Goal: Share content

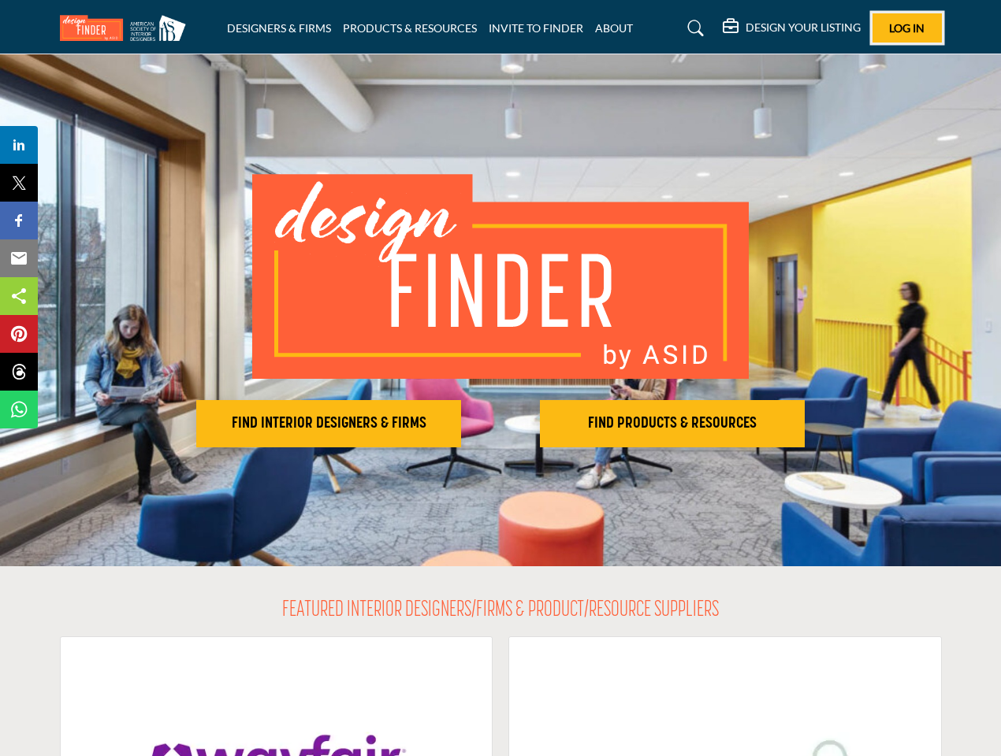
click at [907, 28] on span "Log In" at bounding box center [906, 27] width 35 height 13
click at [329, 424] on h2 "FIND INTERIOR DESIGNERS & FIRMS" at bounding box center [328, 423] width 255 height 19
click at [456, 424] on h2 "FIND PRODUCTS & RESOURCES" at bounding box center [328, 423] width 255 height 19
click at [19, 145] on span "Share" at bounding box center [26, 145] width 45 height 19
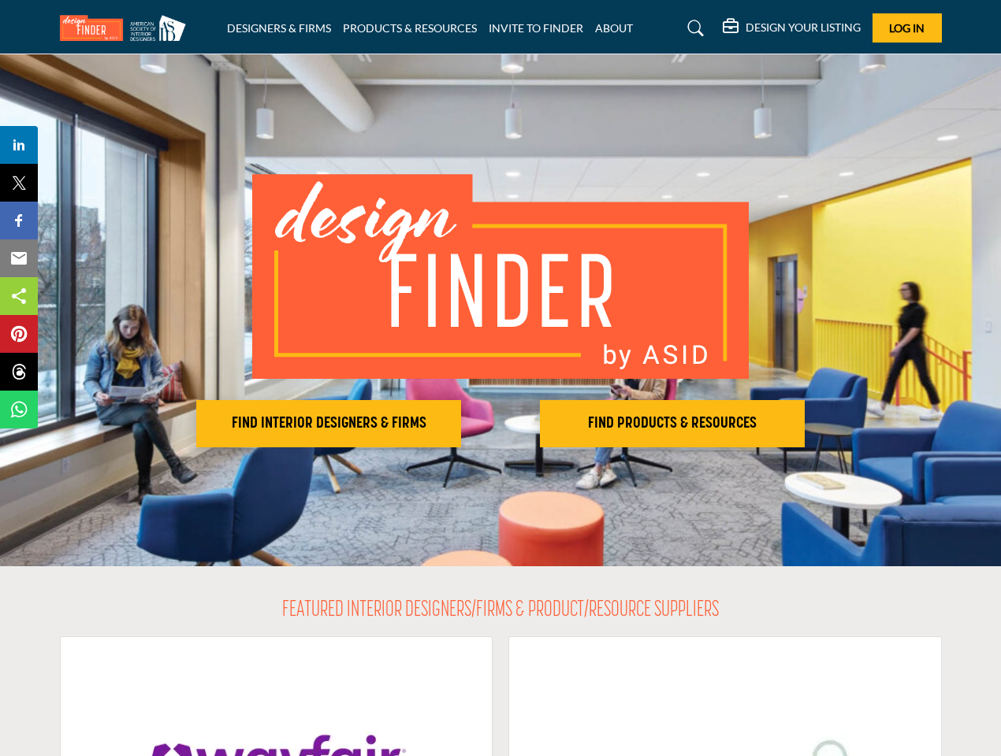
click at [19, 183] on span "Tweet" at bounding box center [26, 182] width 45 height 19
click at [19, 221] on span "Share" at bounding box center [26, 220] width 45 height 19
click at [19, 258] on span "Email" at bounding box center [25, 258] width 43 height 19
click at [19, 296] on span "Share" at bounding box center [26, 296] width 45 height 19
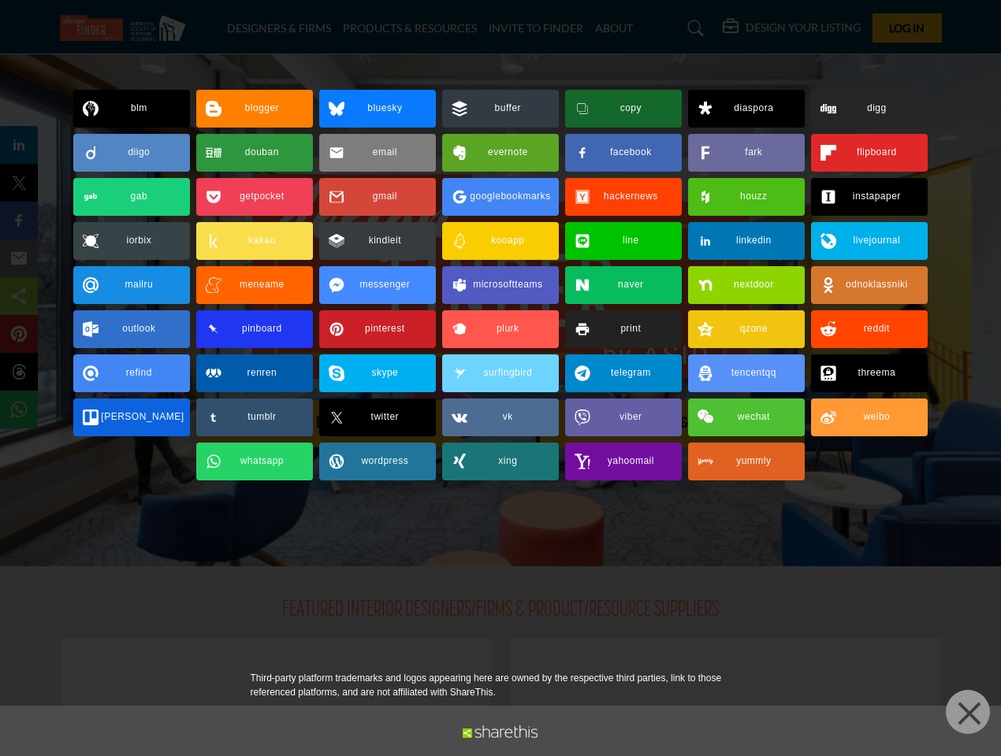
click at [19, 334] on span "Pin" at bounding box center [18, 334] width 29 height 19
